Goal: Task Accomplishment & Management: Use online tool/utility

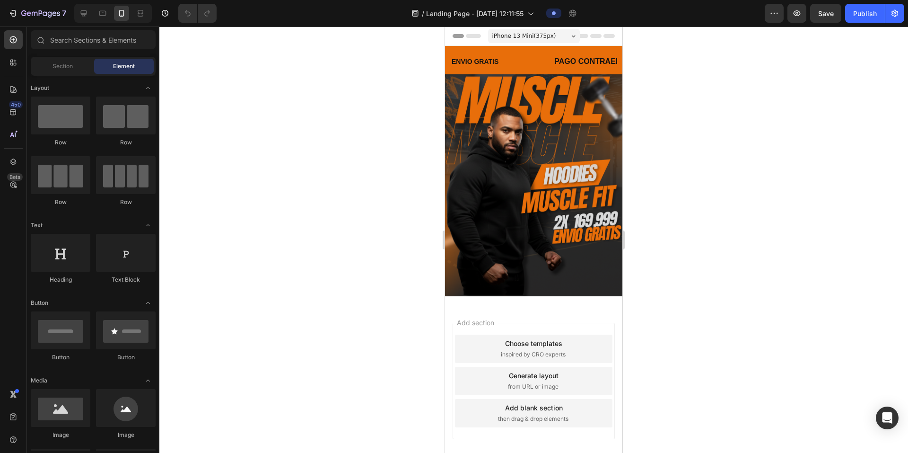
click at [391, 227] on div at bounding box center [533, 239] width 749 height 426
click at [37, 22] on button "7" at bounding box center [37, 13] width 67 height 19
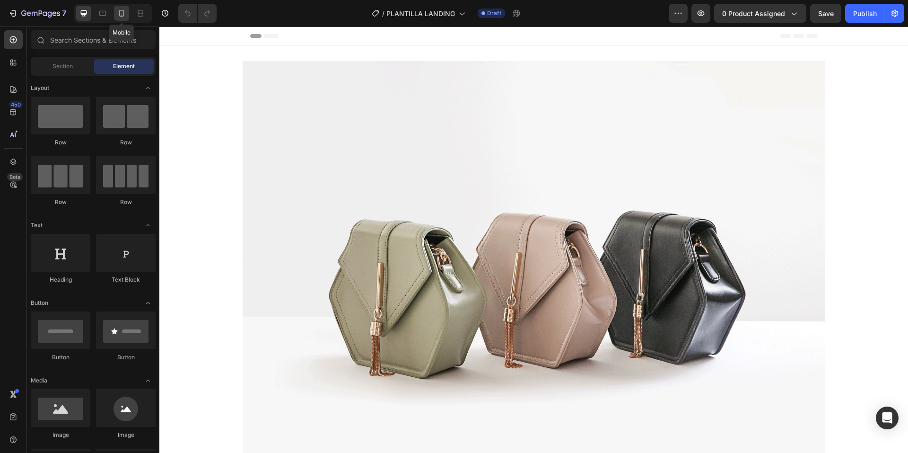
click at [123, 18] on div at bounding box center [121, 13] width 15 height 15
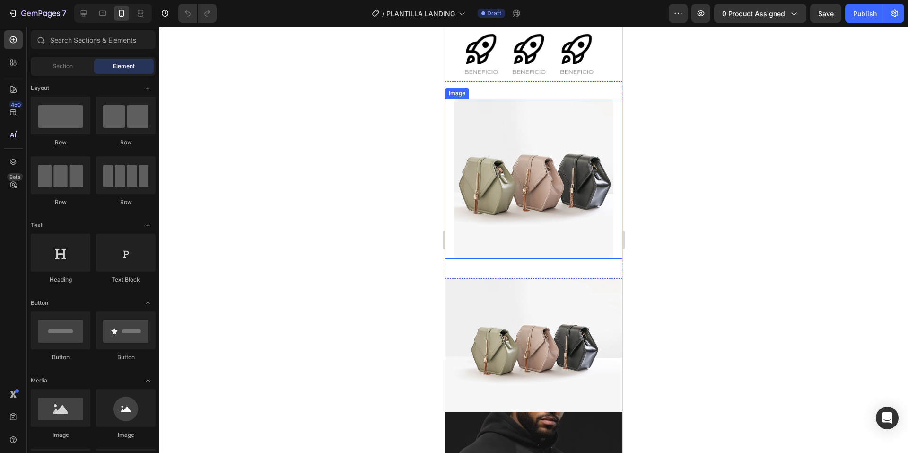
scroll to position [284, 0]
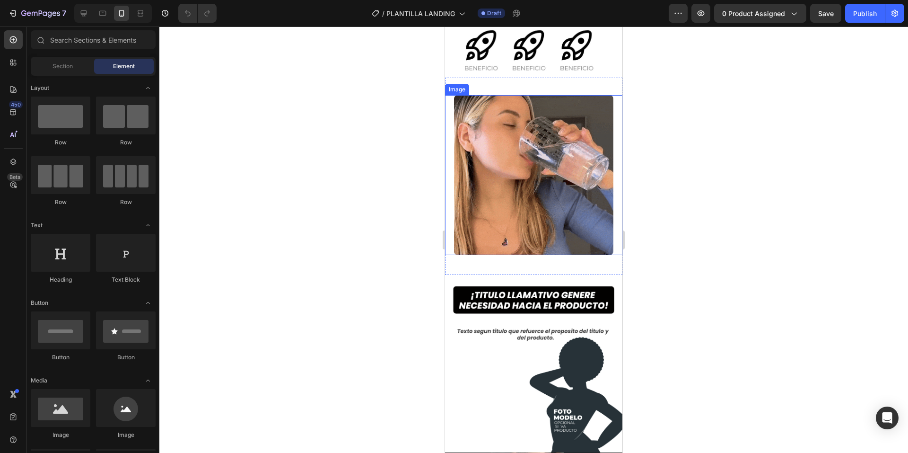
click at [560, 146] on img at bounding box center [534, 175] width 160 height 160
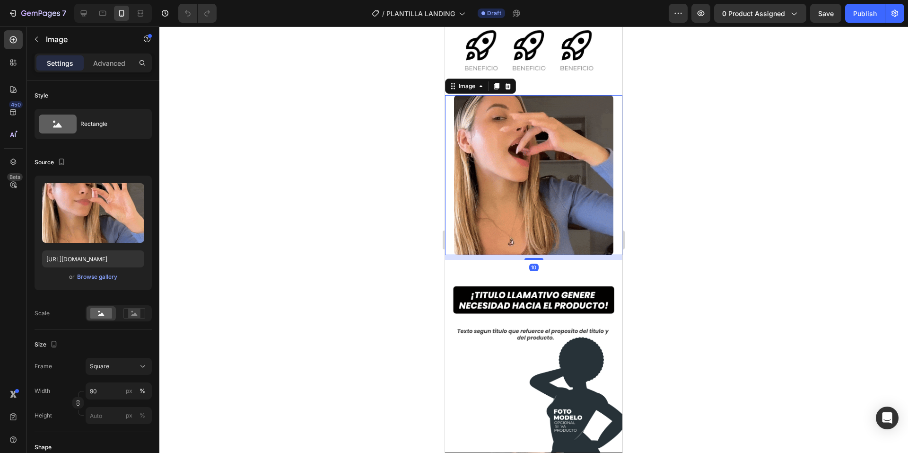
drag, startPoint x: 534, startPoint y: 240, endPoint x: 535, endPoint y: 230, distance: 9.9
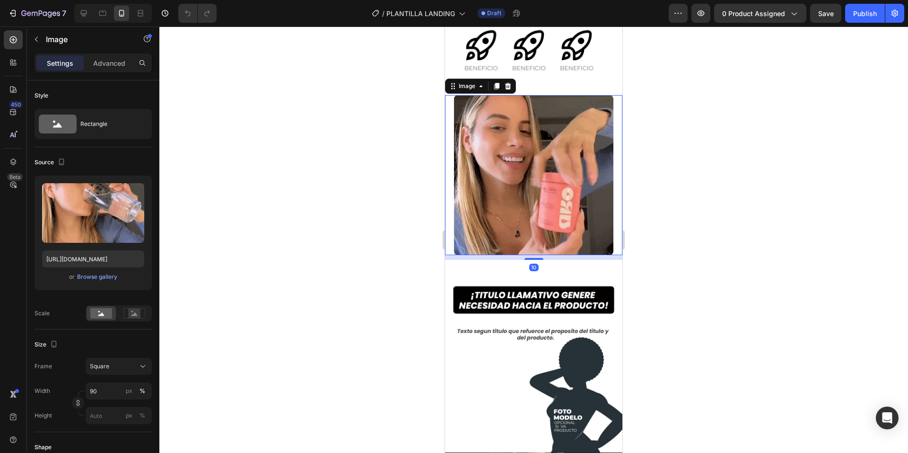
click at [535, 258] on div at bounding box center [534, 259] width 19 height 2
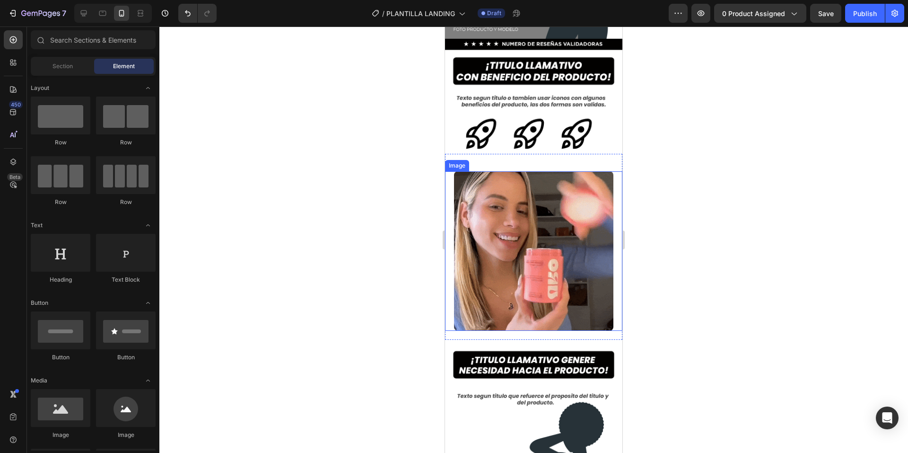
scroll to position [373, 0]
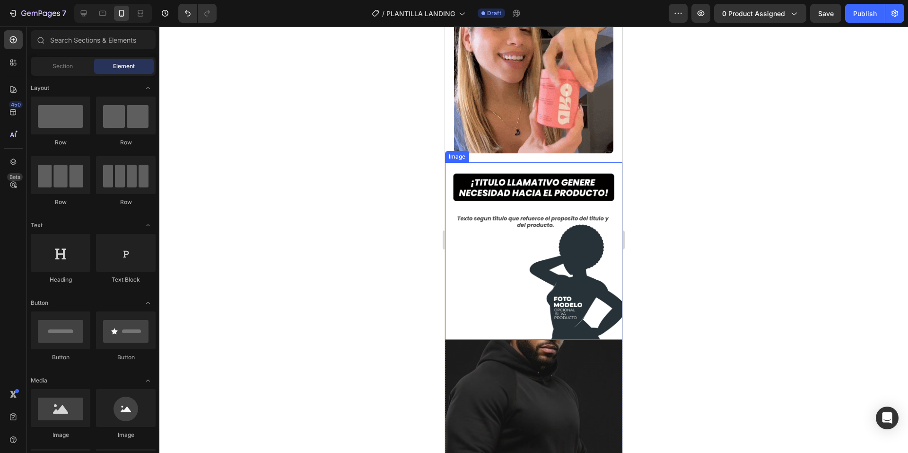
click at [548, 246] on img at bounding box center [533, 250] width 177 height 177
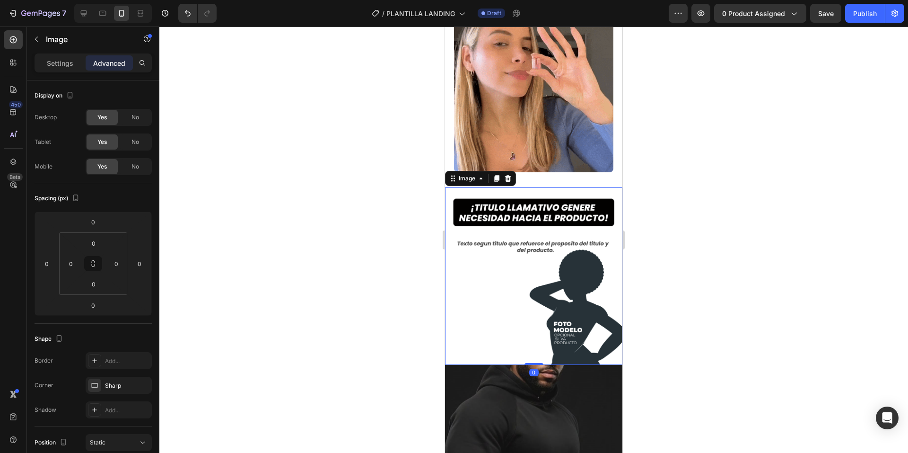
scroll to position [184, 0]
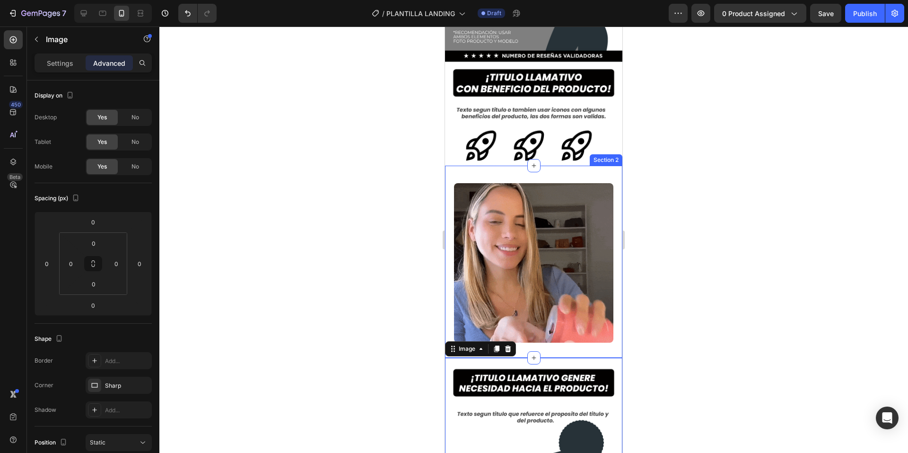
click at [560, 175] on div "Image Section 2" at bounding box center [533, 262] width 177 height 193
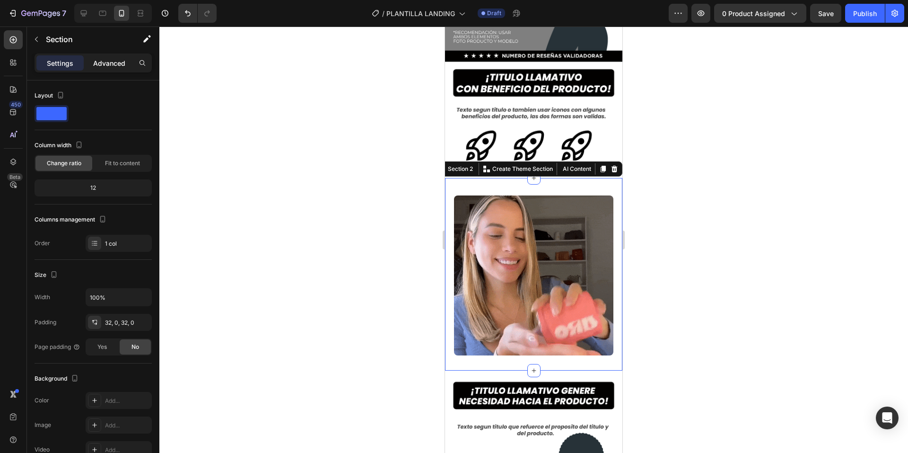
click at [104, 58] on p "Advanced" at bounding box center [109, 63] width 32 height 10
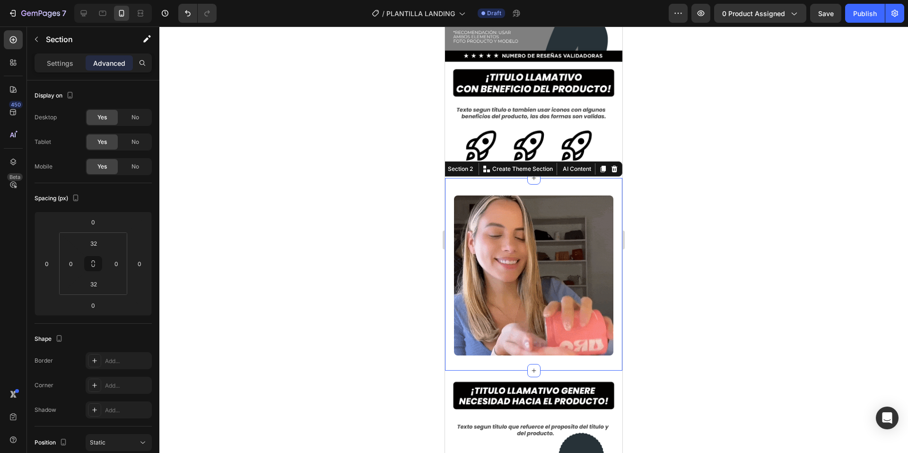
type input "0"
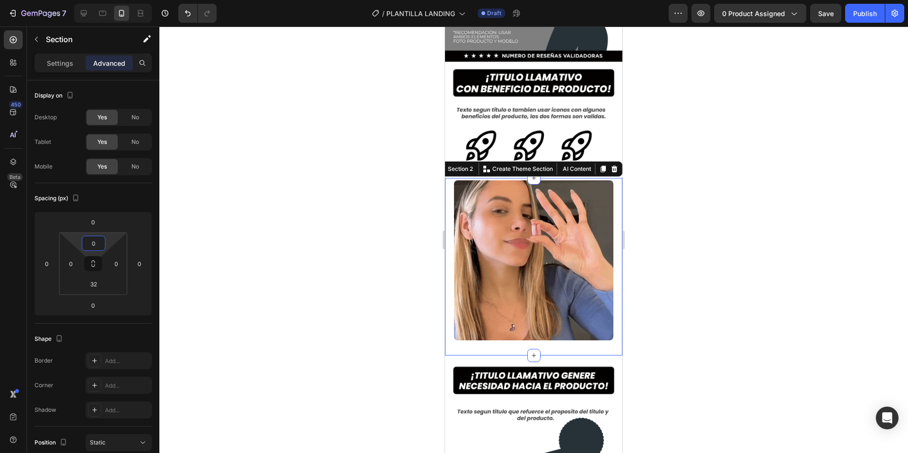
click at [110, 0] on html "7 / PLANTILLA LANDING Draft Preview 0 product assigned Save Publish 450 Beta Se…" at bounding box center [454, 0] width 908 height 0
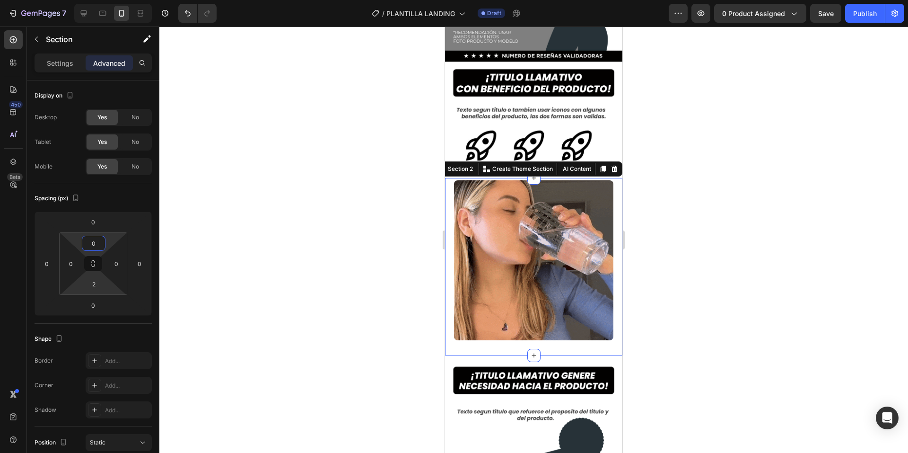
type input "0"
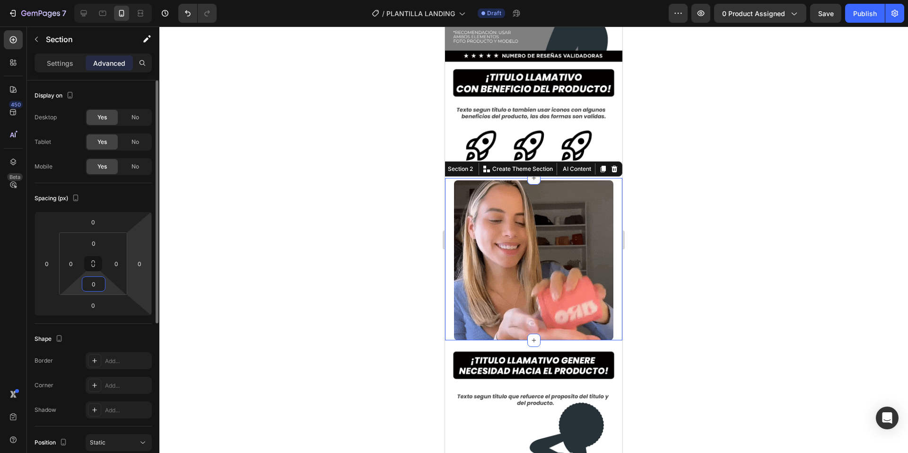
drag, startPoint x: 107, startPoint y: 285, endPoint x: 141, endPoint y: 307, distance: 40.8
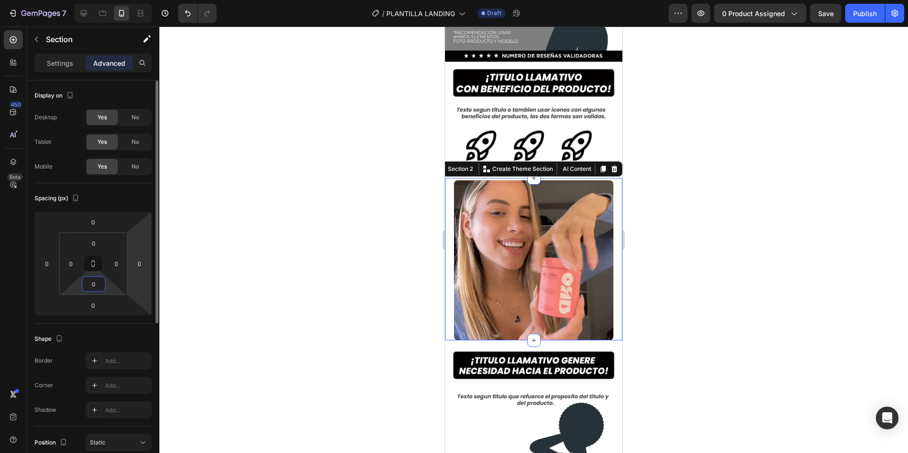
click at [107, 0] on html "7 / PLANTILLA LANDING Draft Preview 0 product assigned Save Publish 450 Beta Se…" at bounding box center [454, 0] width 908 height 0
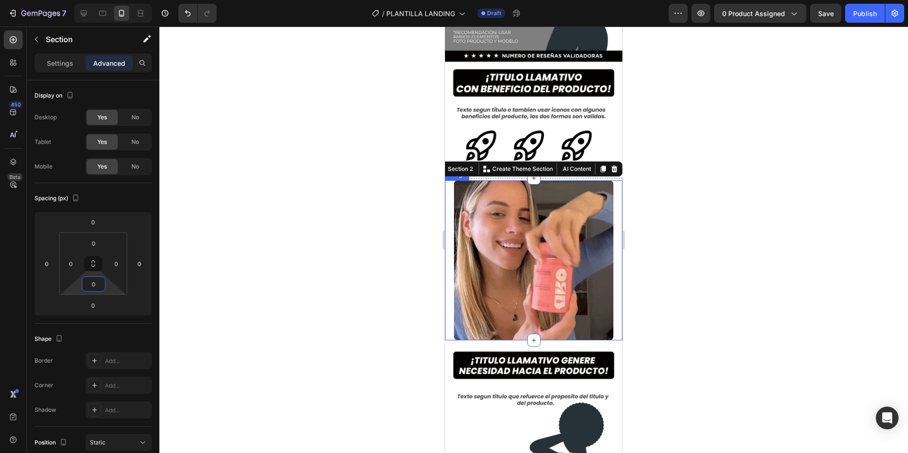
click at [354, 276] on div at bounding box center [533, 239] width 749 height 426
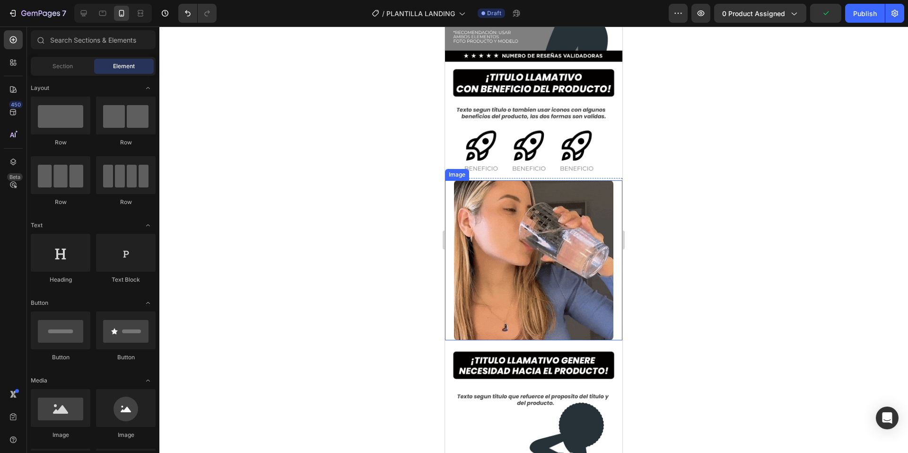
drag, startPoint x: 357, startPoint y: 242, endPoint x: 369, endPoint y: 242, distance: 11.8
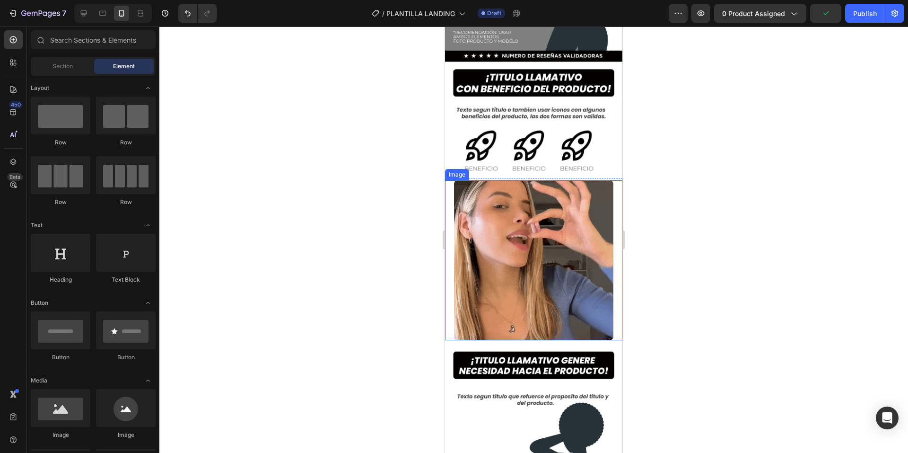
click at [369, 242] on div at bounding box center [533, 239] width 749 height 426
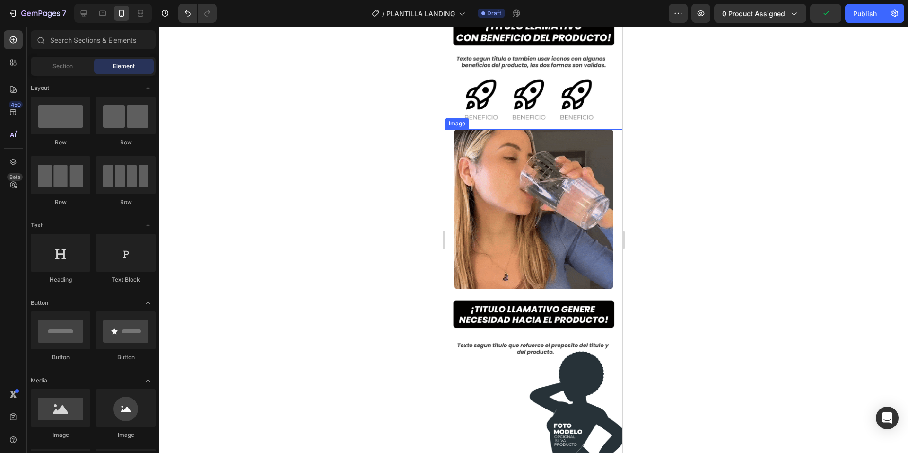
scroll to position [325, 0]
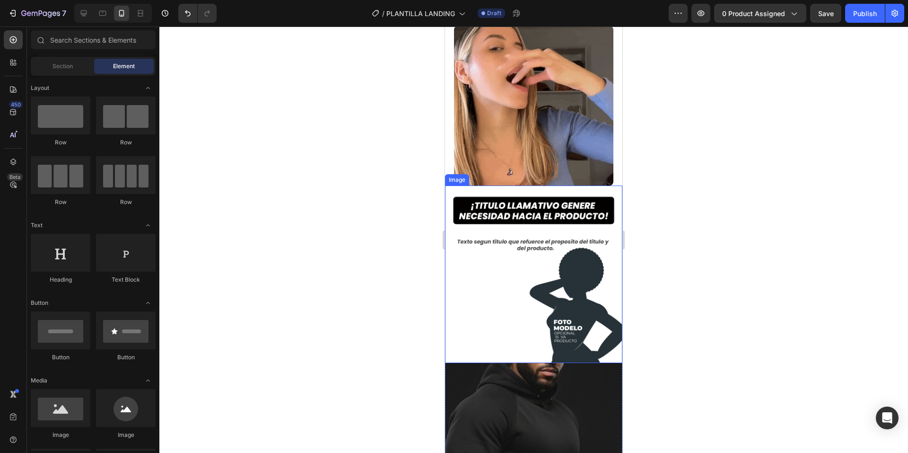
click at [383, 274] on div at bounding box center [533, 239] width 749 height 426
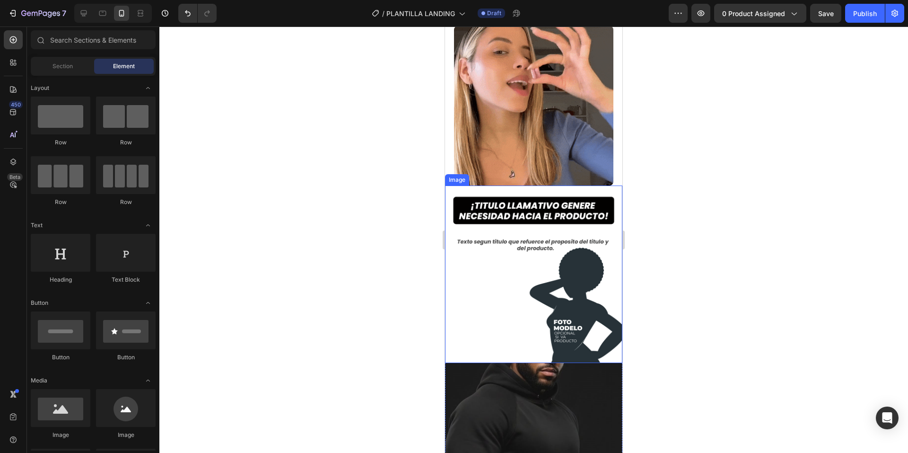
click at [372, 257] on div at bounding box center [533, 239] width 749 height 426
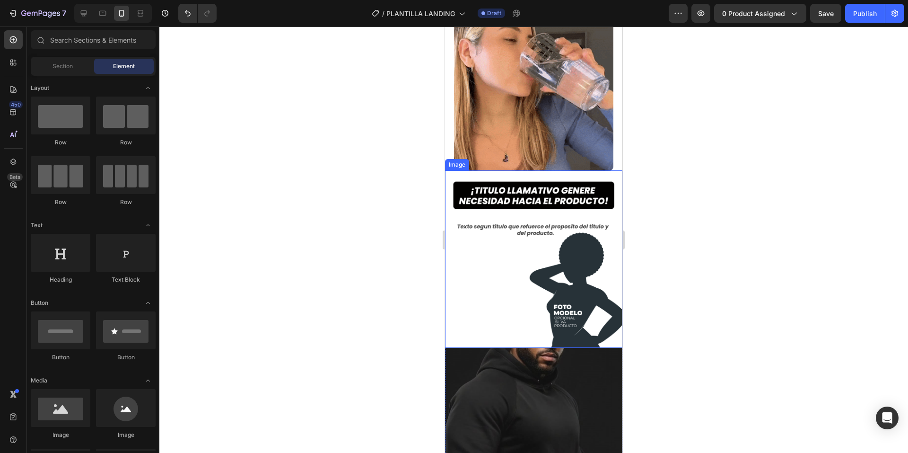
scroll to position [467, 0]
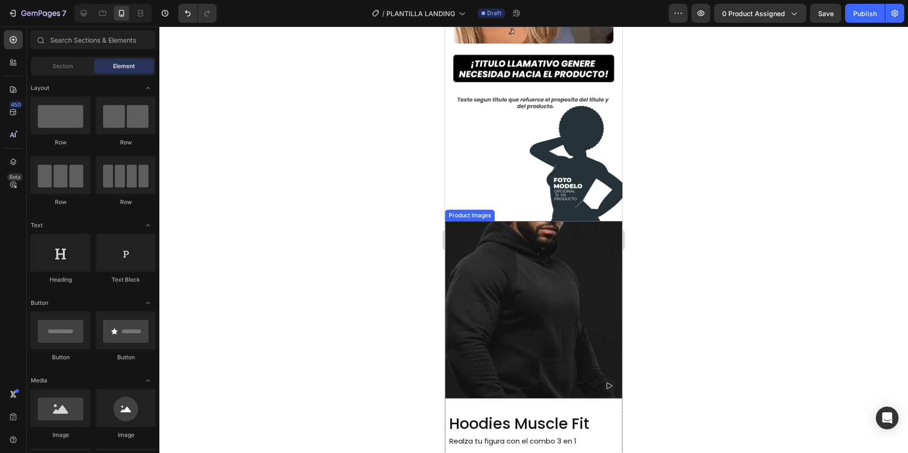
click at [559, 296] on img at bounding box center [533, 309] width 177 height 177
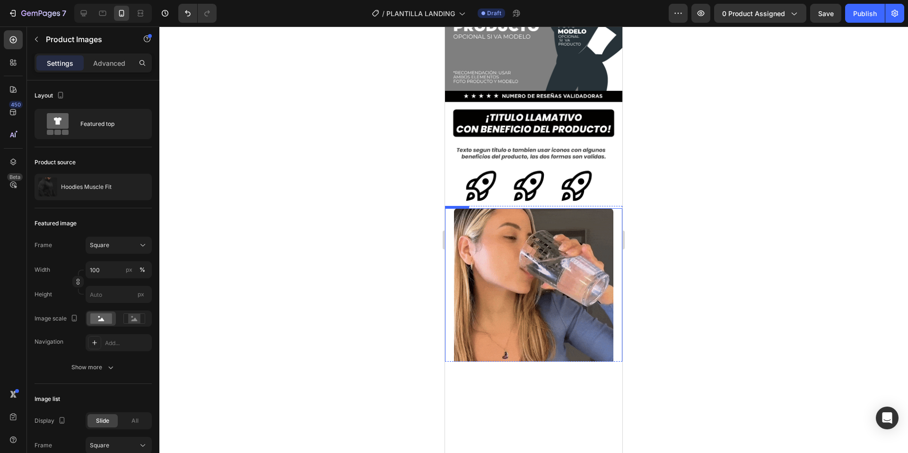
scroll to position [0, 0]
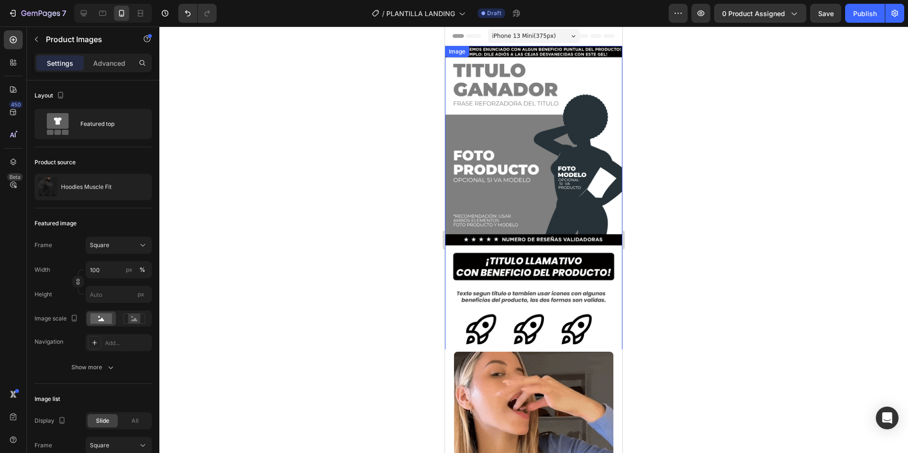
click at [520, 122] on img at bounding box center [533, 204] width 177 height 316
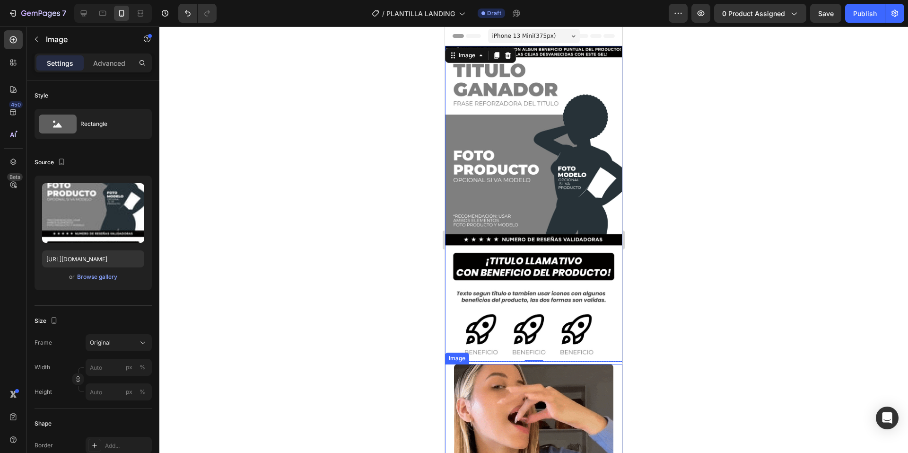
click at [396, 358] on div at bounding box center [533, 239] width 749 height 426
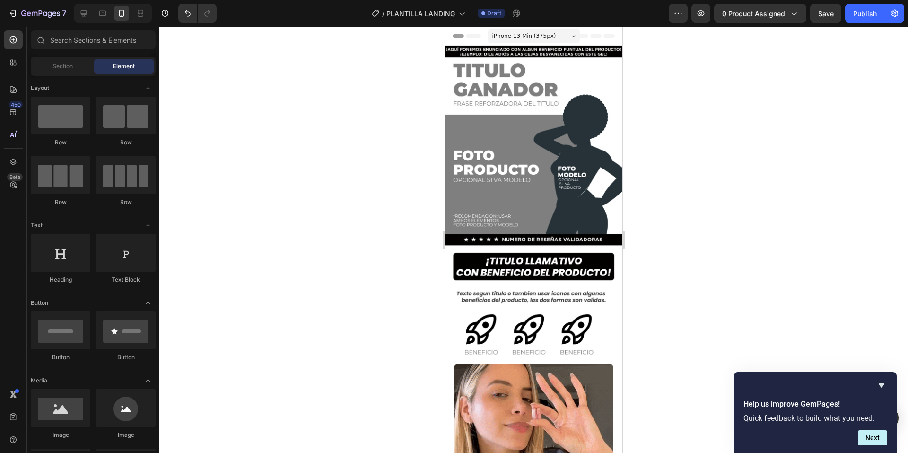
click at [716, 157] on div at bounding box center [533, 239] width 749 height 426
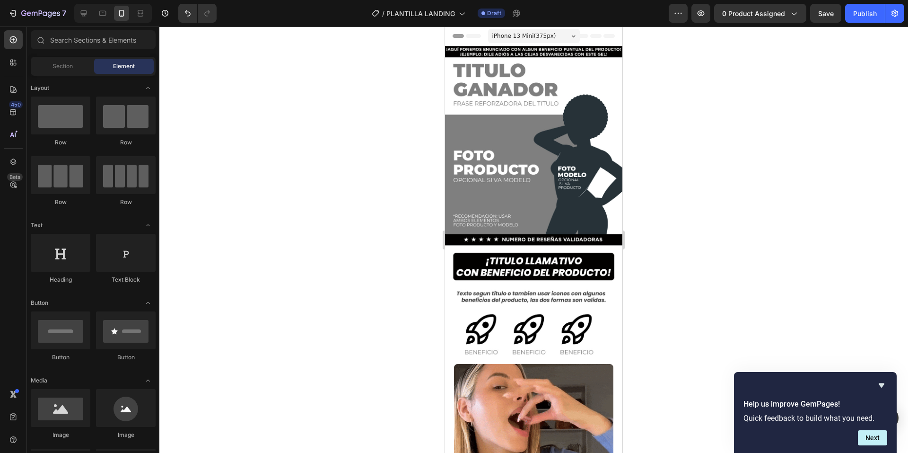
click at [882, 385] on icon "Hide survey" at bounding box center [882, 385] width 6 height 4
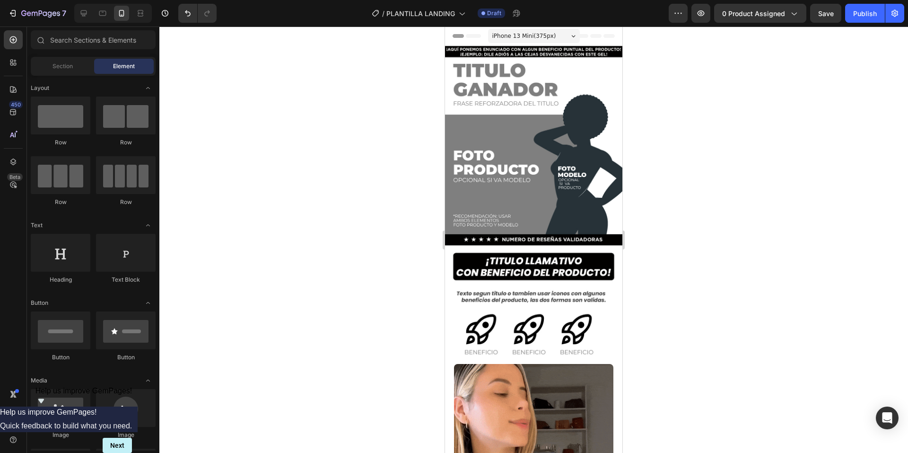
click at [695, 216] on div at bounding box center [533, 239] width 749 height 426
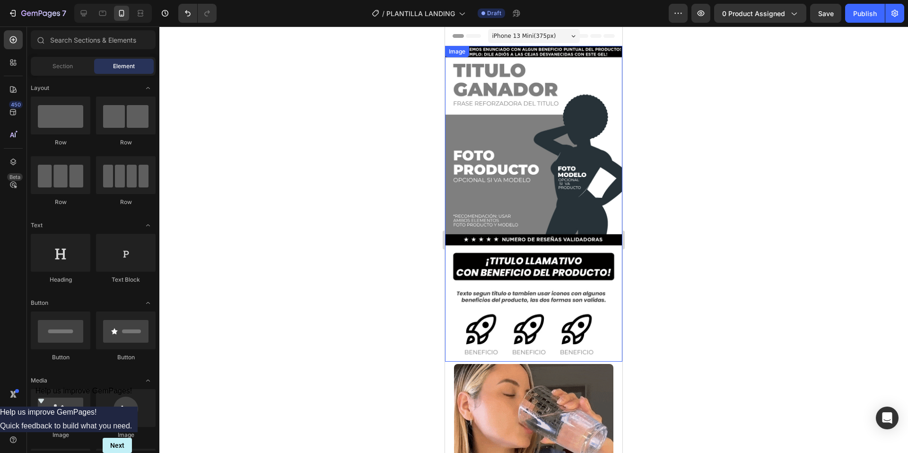
click at [546, 181] on img at bounding box center [533, 204] width 177 height 316
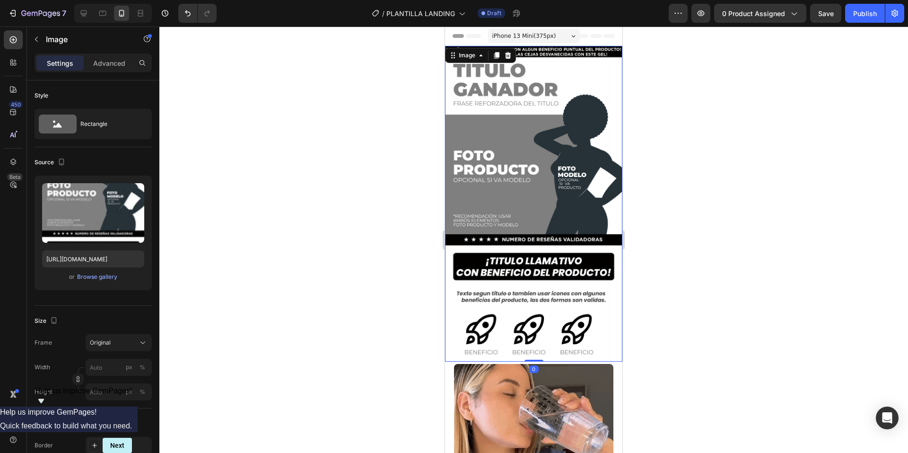
click at [684, 309] on div at bounding box center [533, 239] width 749 height 426
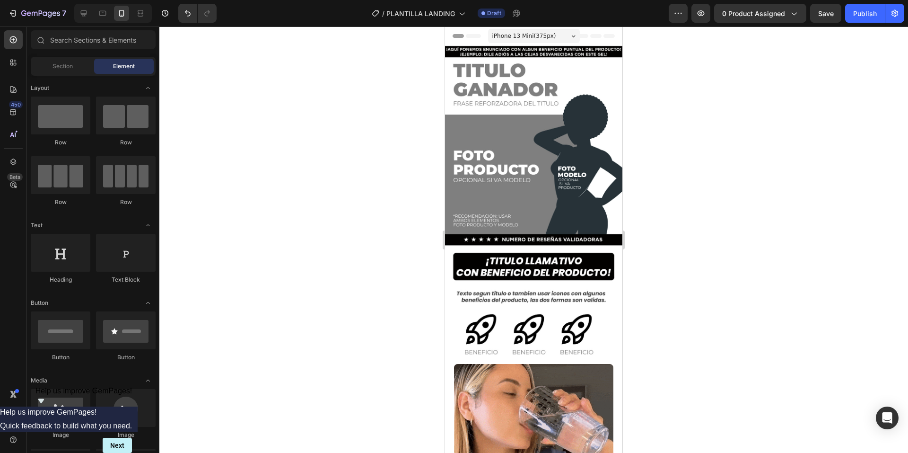
click at [567, 250] on img at bounding box center [533, 204] width 177 height 316
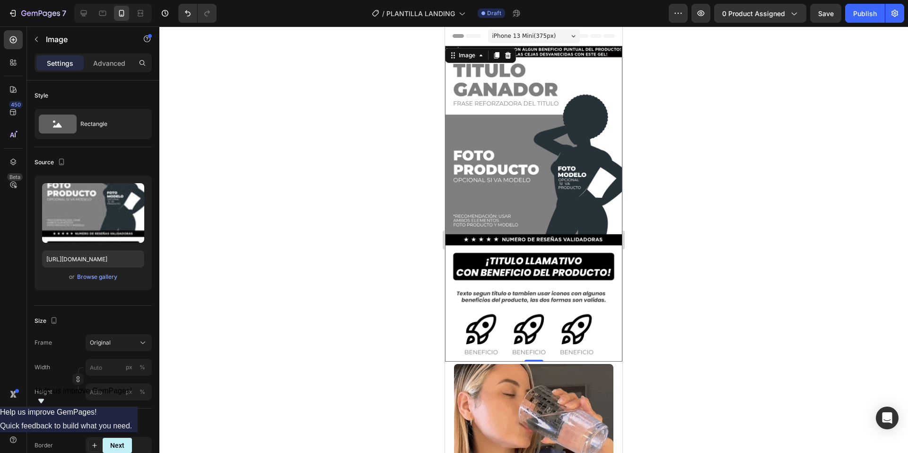
click at [547, 195] on img at bounding box center [533, 204] width 177 height 316
click at [553, 181] on img at bounding box center [533, 204] width 177 height 316
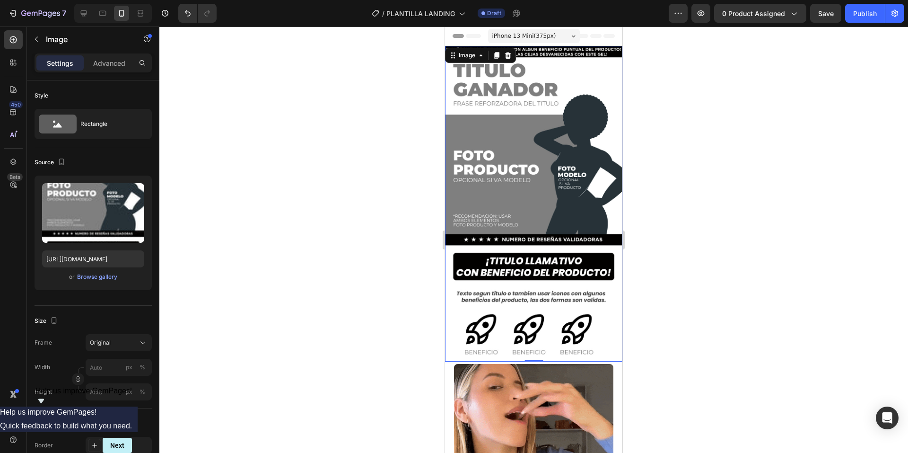
click at [553, 181] on img at bounding box center [533, 204] width 177 height 316
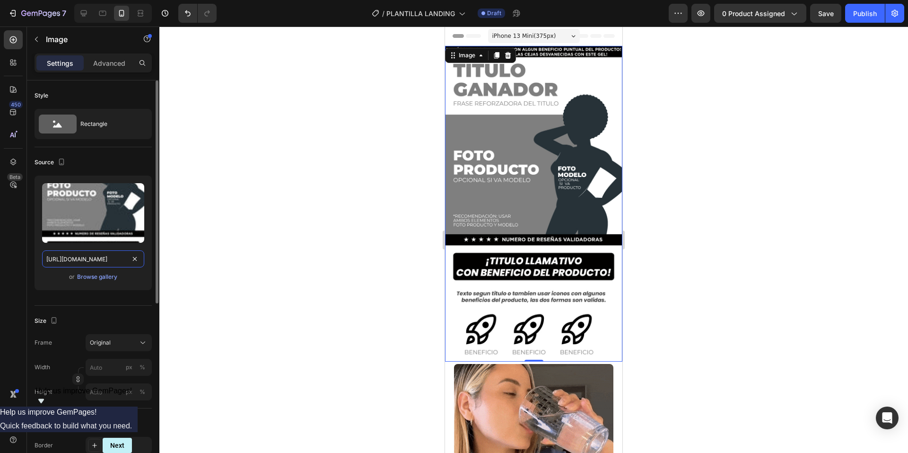
click at [117, 259] on input "[URL][DOMAIN_NAME]" at bounding box center [93, 258] width 102 height 17
